Goal: Task Accomplishment & Management: Use online tool/utility

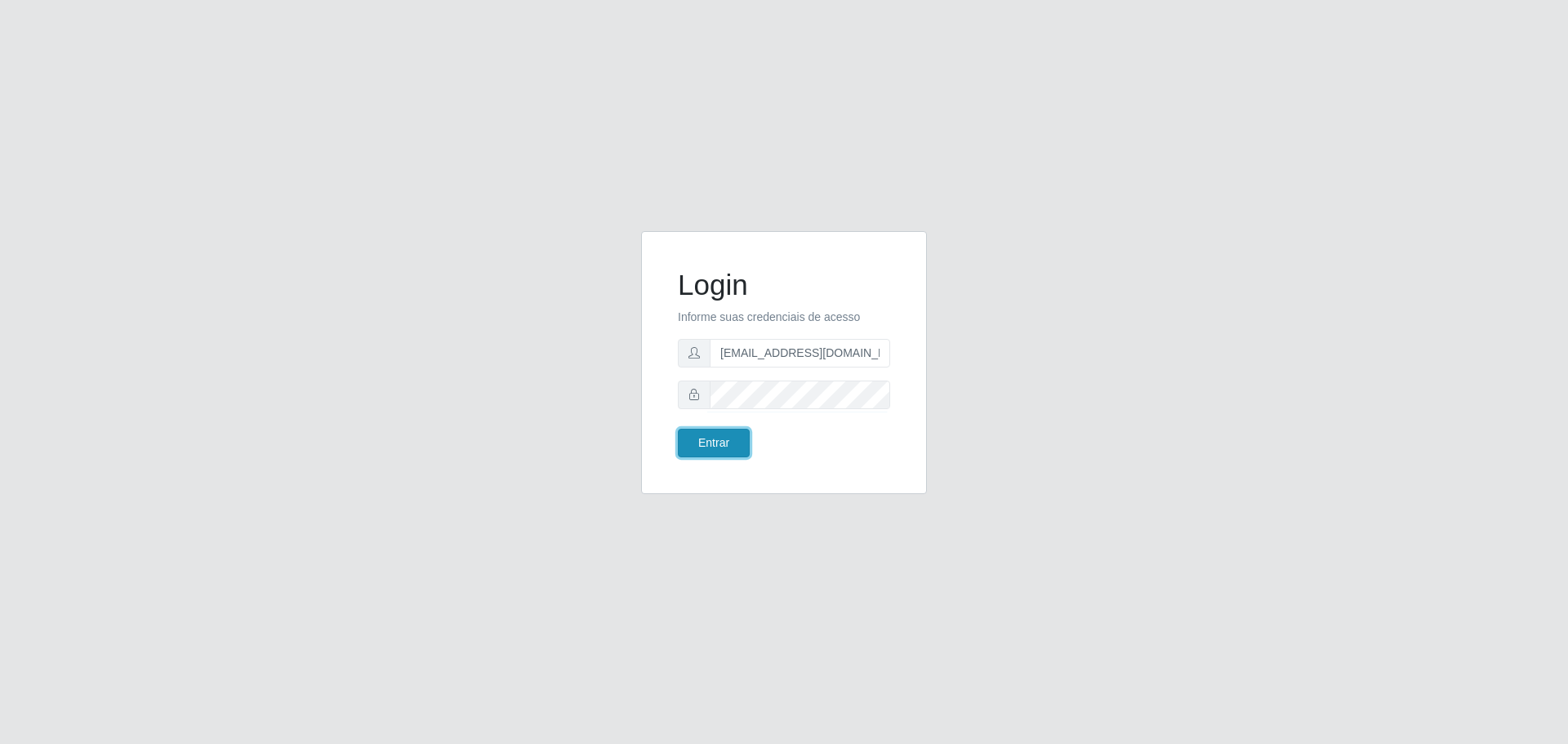
click at [710, 431] on button "Entrar" at bounding box center [714, 443] width 72 height 28
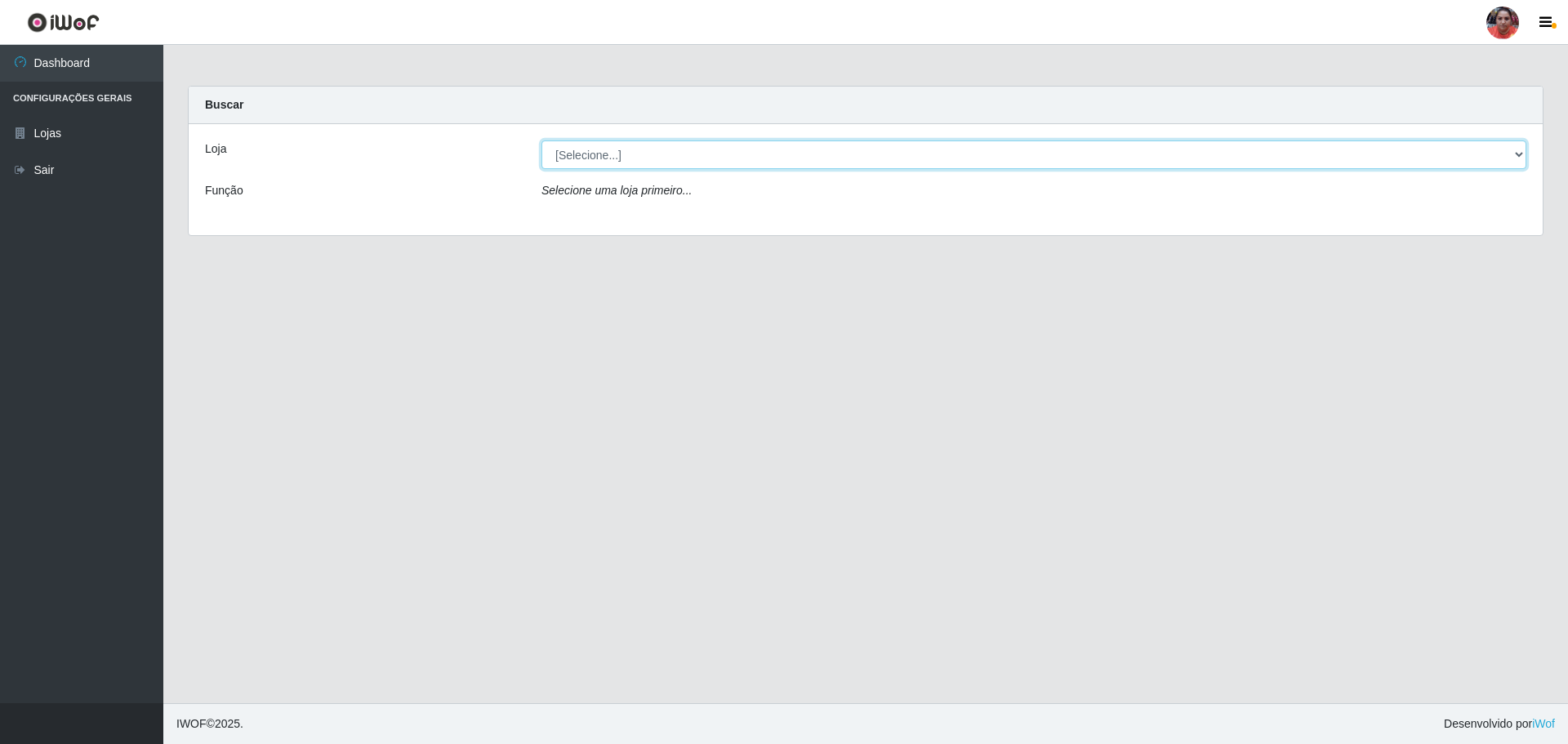
click at [1521, 156] on select "[Selecione...] Mar Vermelho - Loja 05" at bounding box center [1034, 154] width 985 height 28
select select "252"
click at [542, 140] on select "[Selecione...] Mar Vermelho - Loja 05" at bounding box center [1034, 154] width 985 height 28
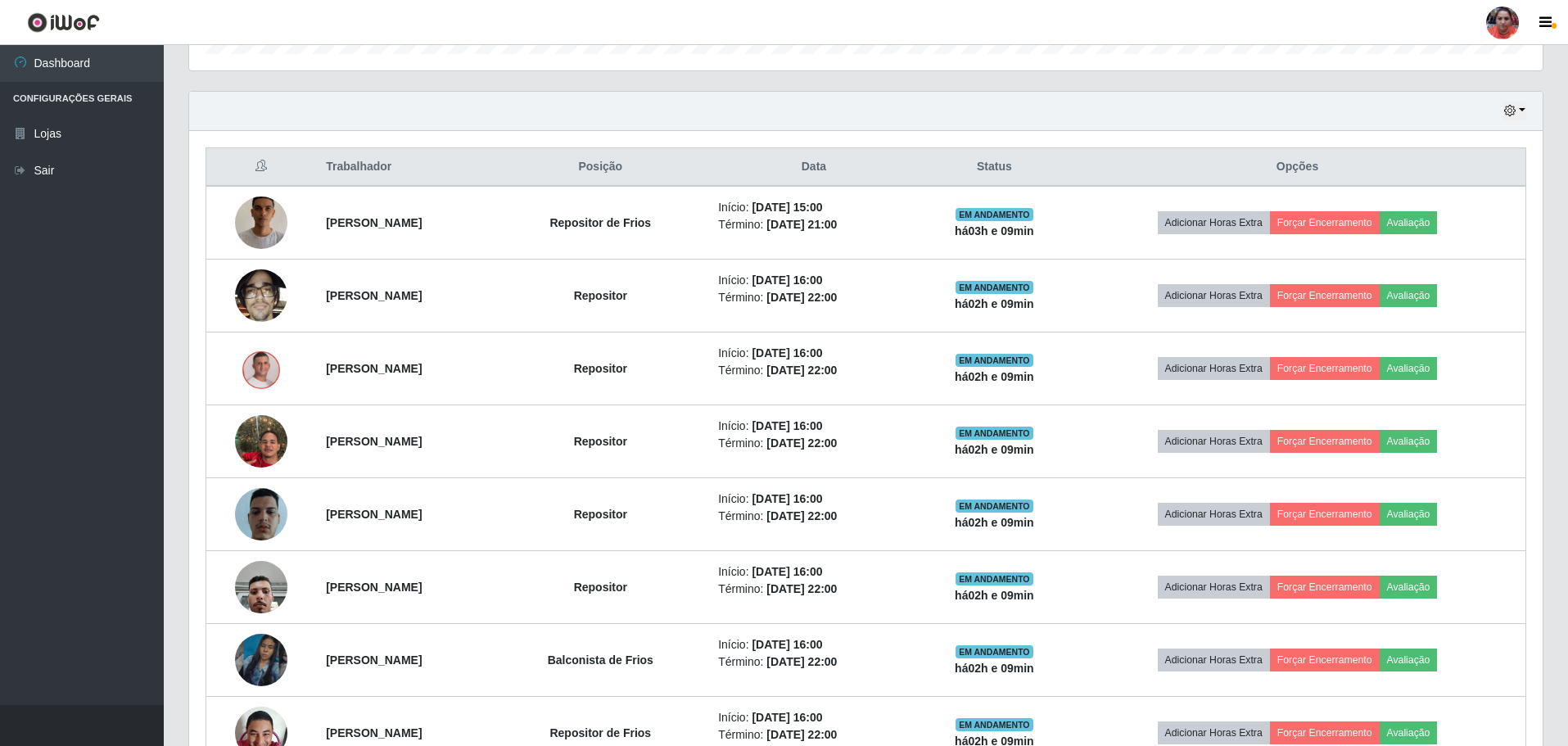
scroll to position [511, 0]
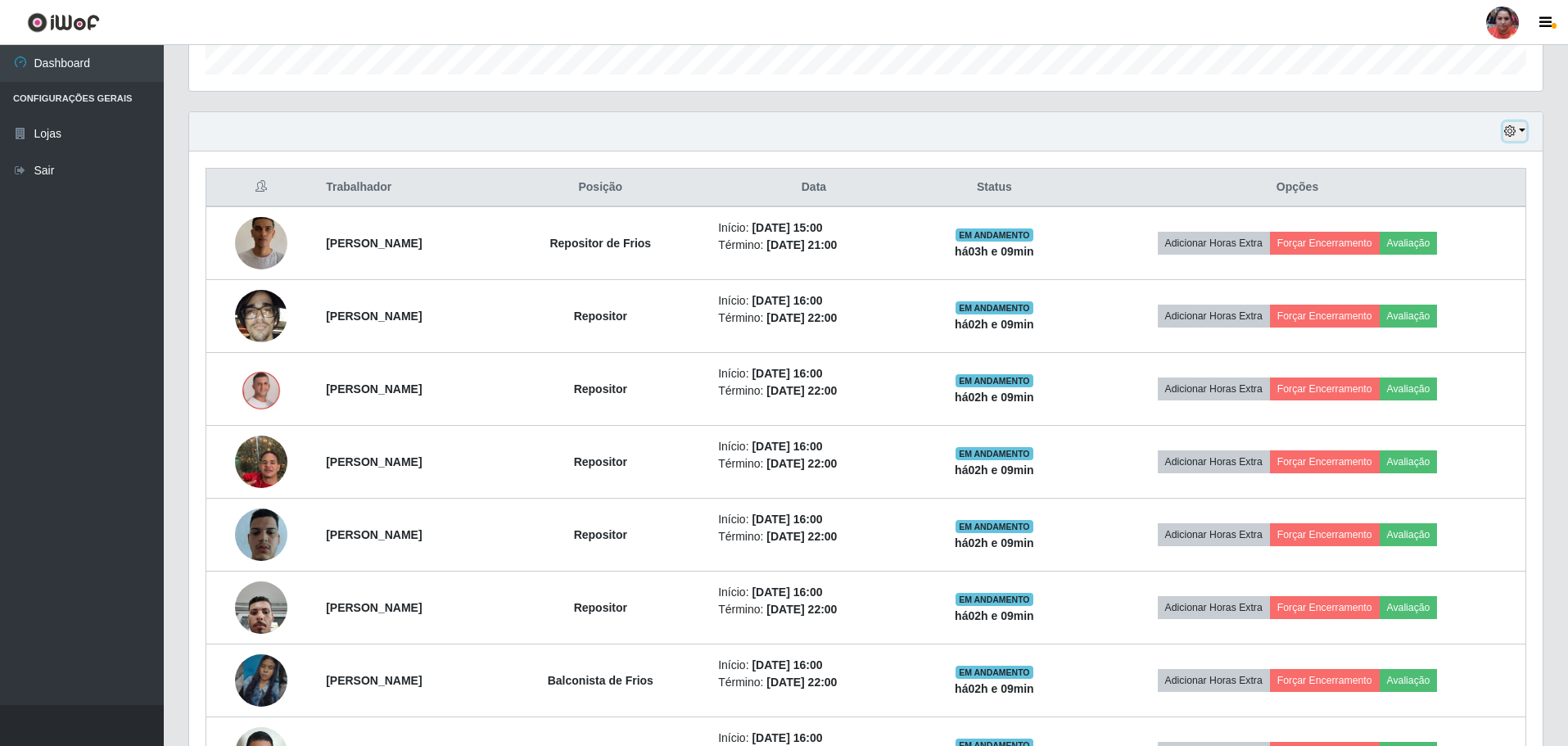
click at [1522, 127] on button "button" at bounding box center [1514, 132] width 23 height 19
click at [1479, 226] on button "3 dias" at bounding box center [1460, 229] width 129 height 34
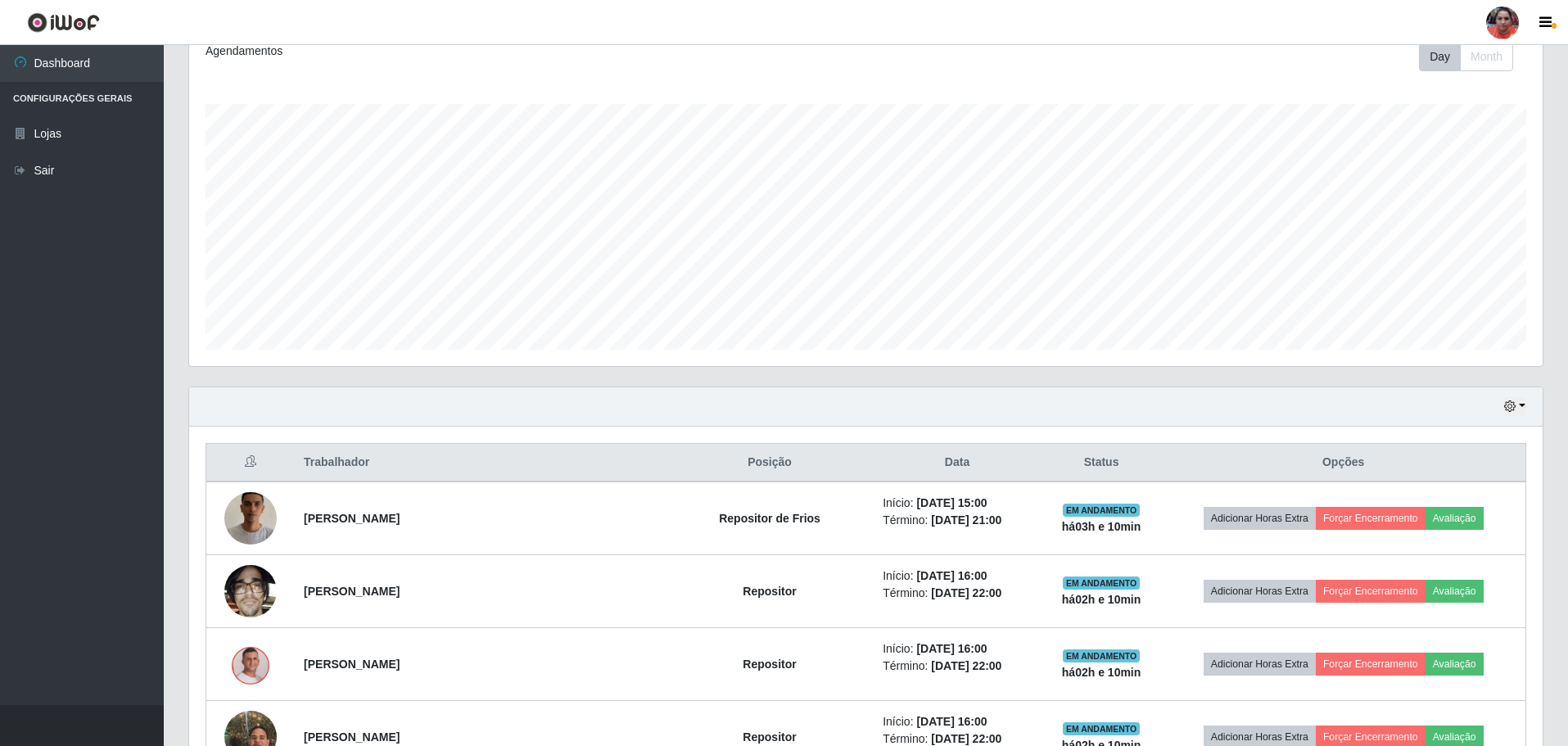
scroll to position [245, 0]
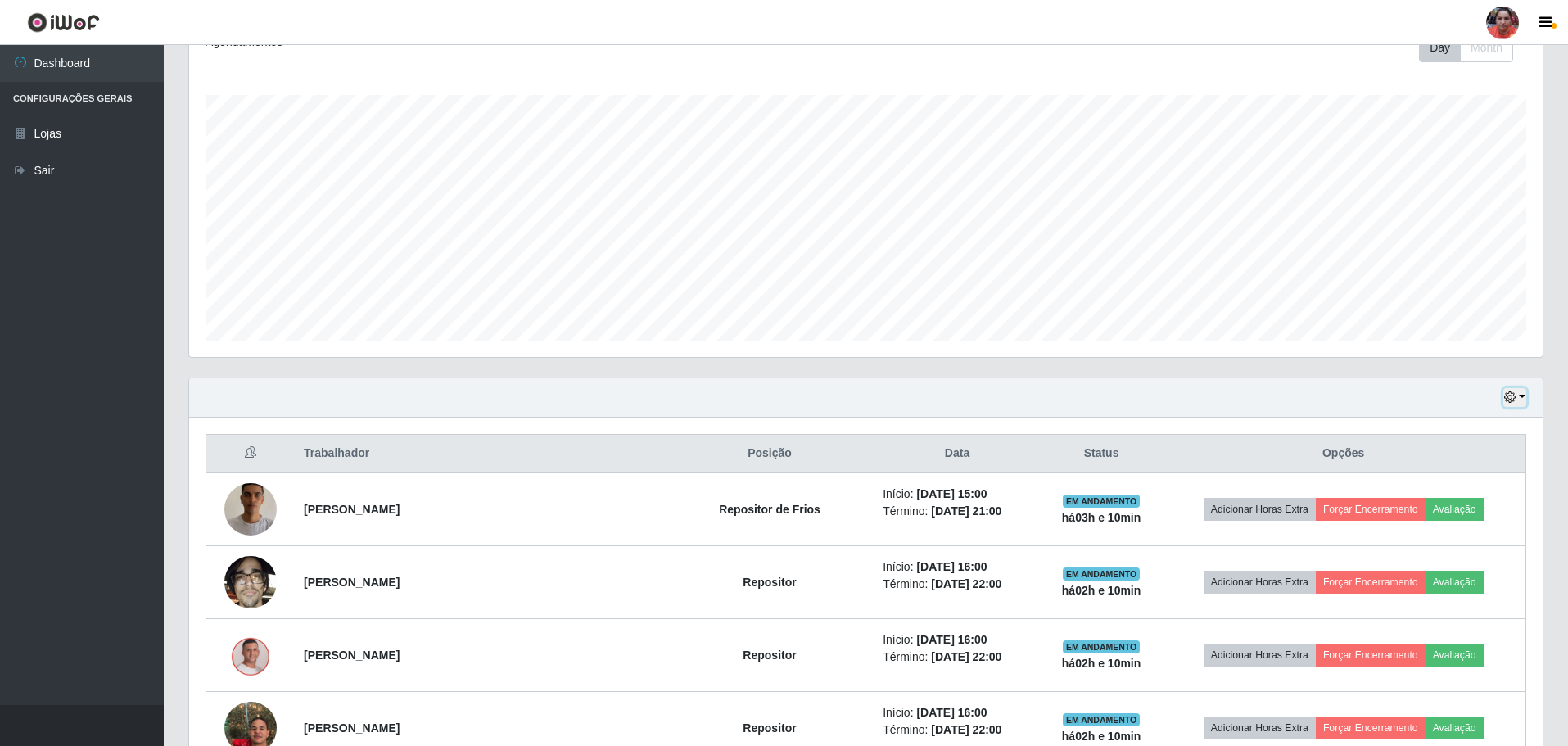
click at [1520, 396] on button "button" at bounding box center [1514, 398] width 23 height 19
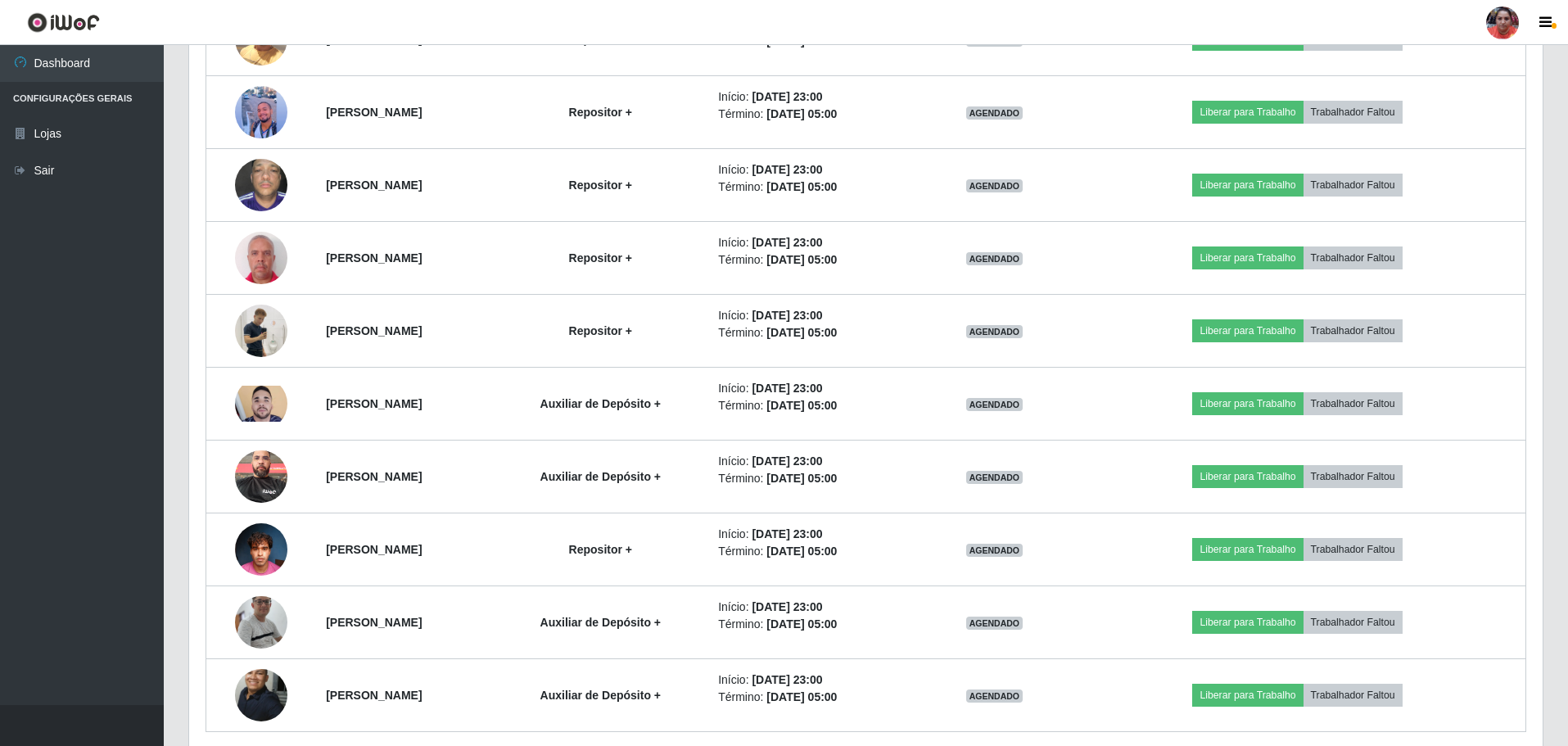
scroll to position [1799, 0]
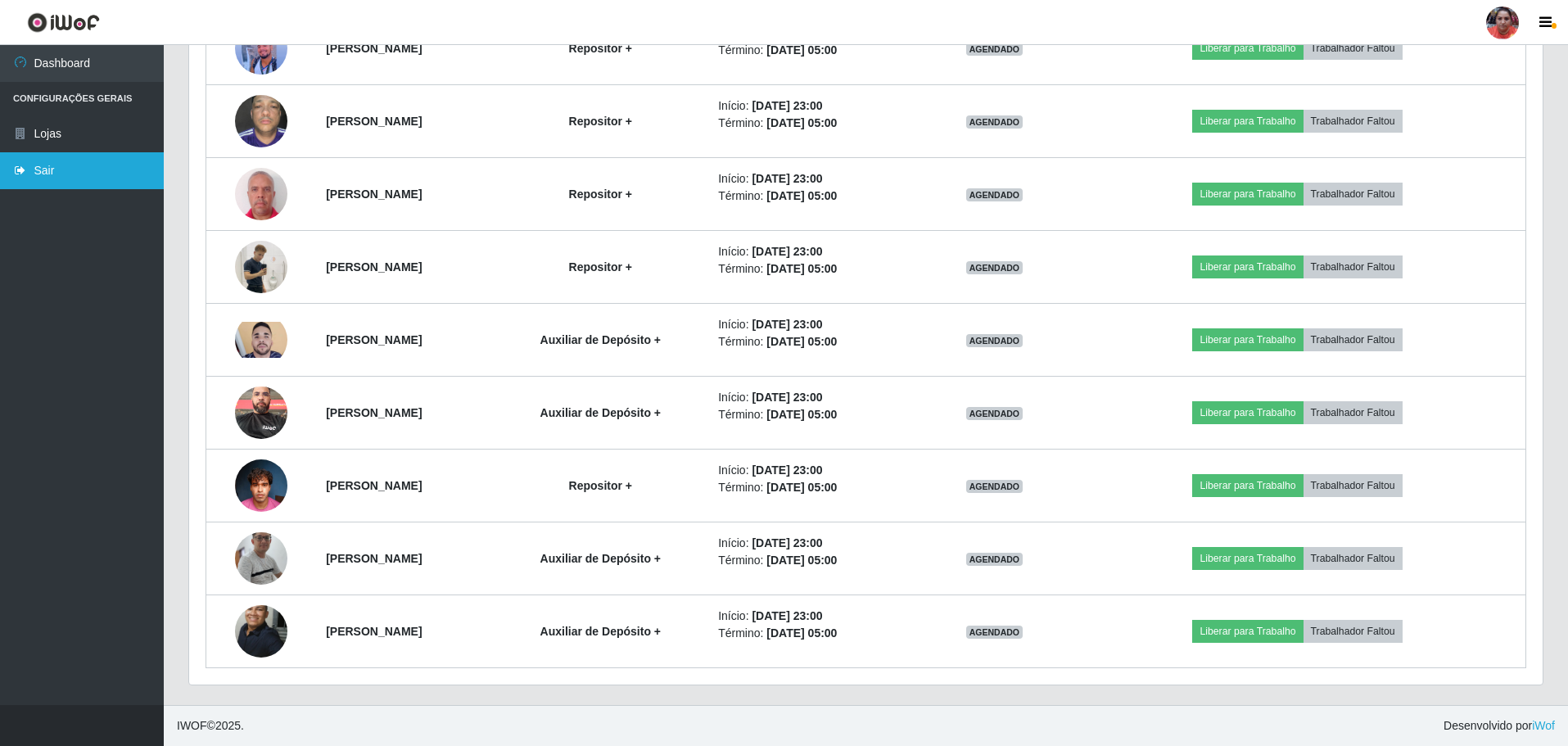
click at [33, 165] on link "Sair" at bounding box center [82, 170] width 163 height 37
